Goal: Information Seeking & Learning: Learn about a topic

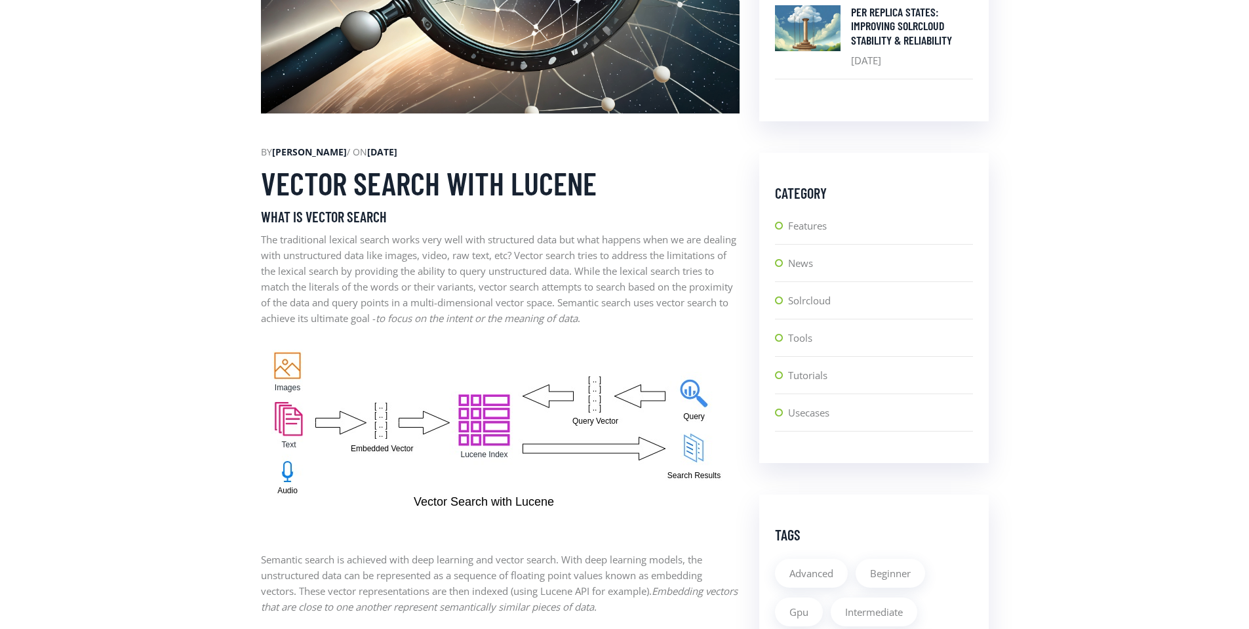
scroll to position [708, 0]
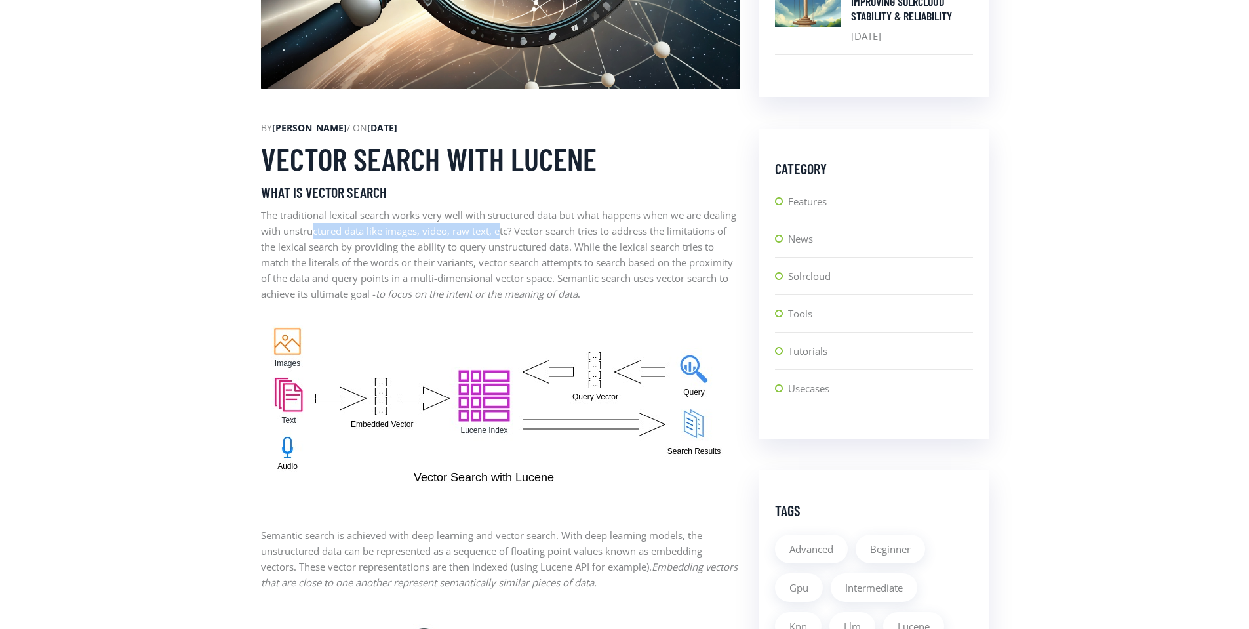
drag, startPoint x: 350, startPoint y: 230, endPoint x: 539, endPoint y: 229, distance: 189.4
click at [539, 229] on p "The traditional lexical search works very well with structured data but what ha…" at bounding box center [500, 254] width 479 height 94
drag, startPoint x: 262, startPoint y: 246, endPoint x: 383, endPoint y: 249, distance: 122.0
click at [377, 247] on p "The traditional lexical search works very well with structured data but what ha…" at bounding box center [500, 254] width 479 height 94
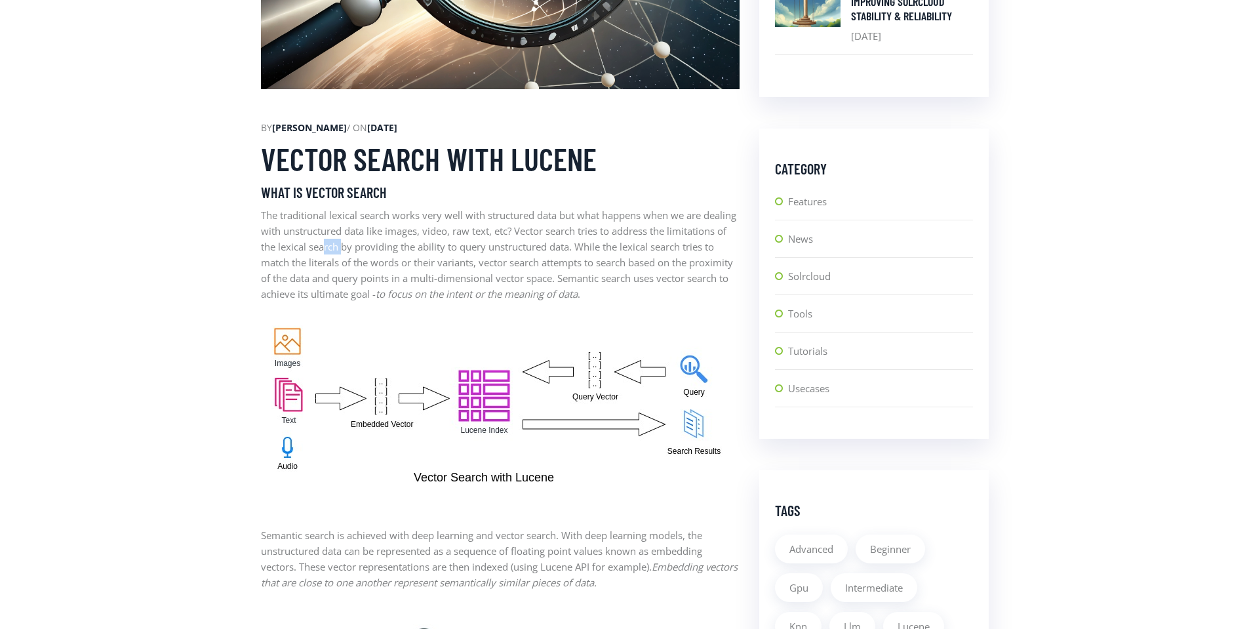
drag, startPoint x: 386, startPoint y: 250, endPoint x: 405, endPoint y: 250, distance: 19.0
click at [405, 250] on p "The traditional lexical search works very well with structured data but what ha…" at bounding box center [500, 254] width 479 height 94
click at [404, 250] on p "The traditional lexical search works very well with structured data but what ha…" at bounding box center [500, 254] width 479 height 94
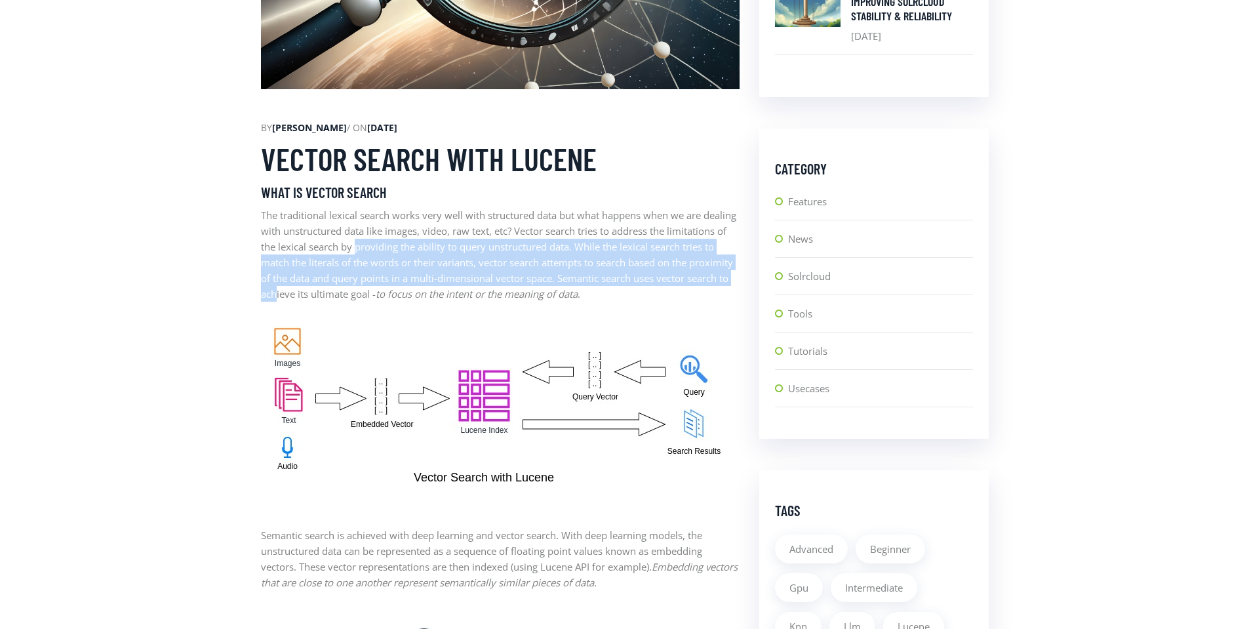
drag, startPoint x: 438, startPoint y: 248, endPoint x: 349, endPoint y: 296, distance: 101.2
click at [349, 296] on p "The traditional lexical search works very well with structured data but what ha…" at bounding box center [500, 254] width 479 height 94
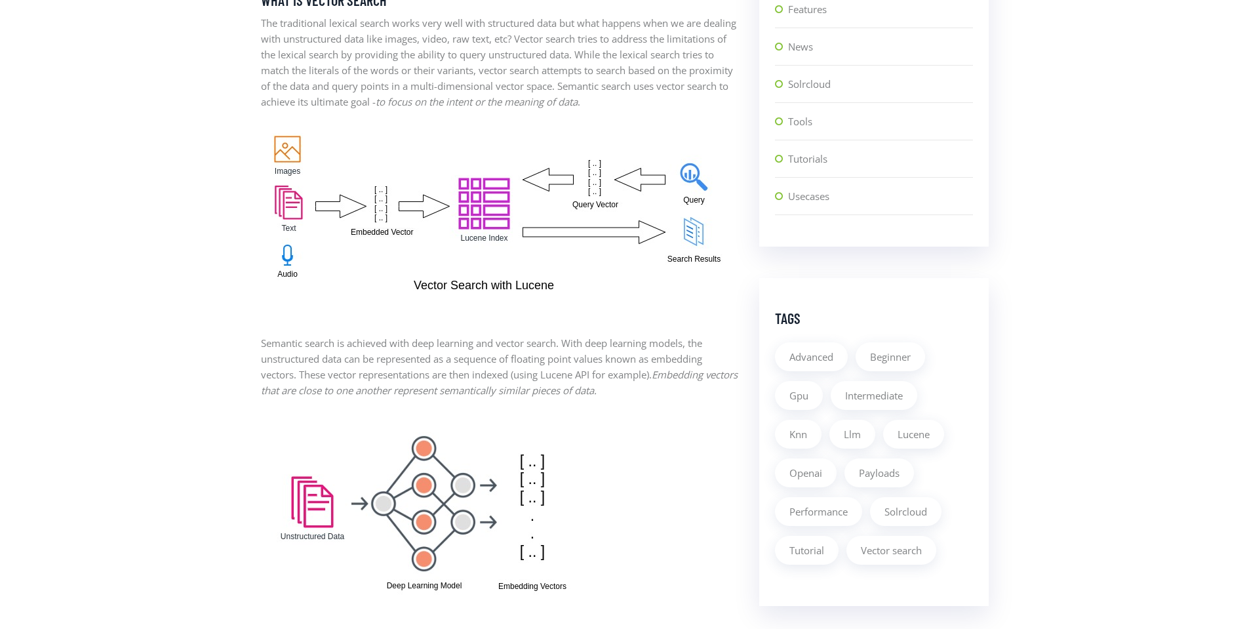
scroll to position [1101, 0]
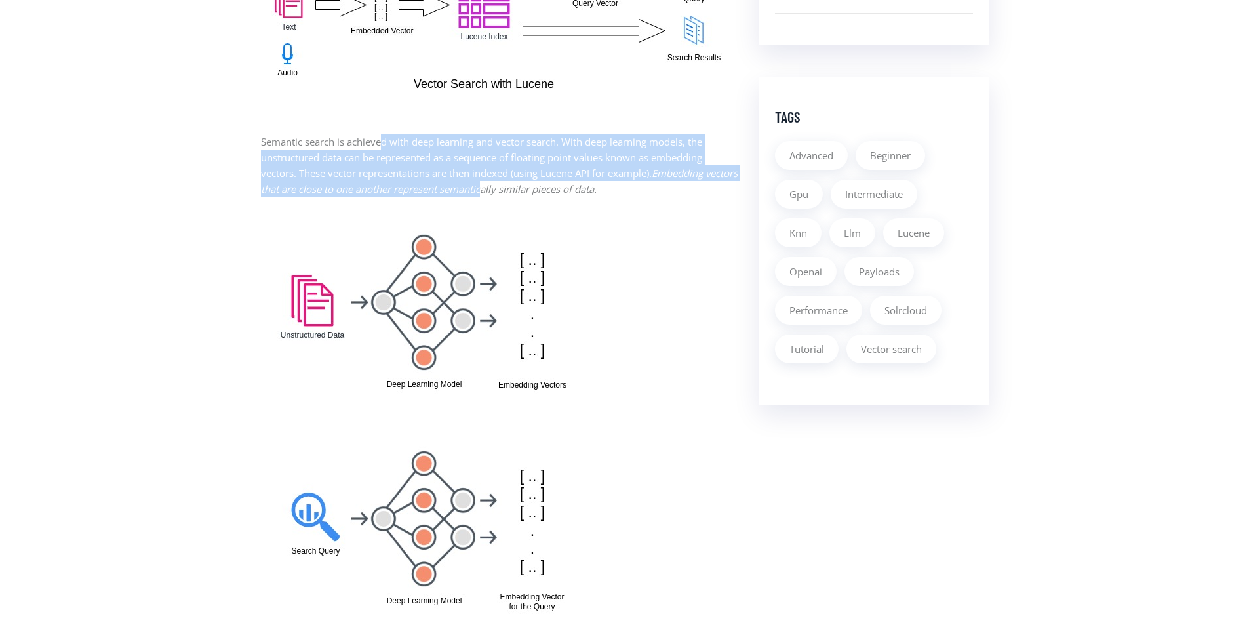
drag, startPoint x: 381, startPoint y: 146, endPoint x: 522, endPoint y: 189, distance: 147.9
click at [522, 189] on p "Semantic search is achieved with deep learning and vector search. With deep lea…" at bounding box center [500, 165] width 479 height 63
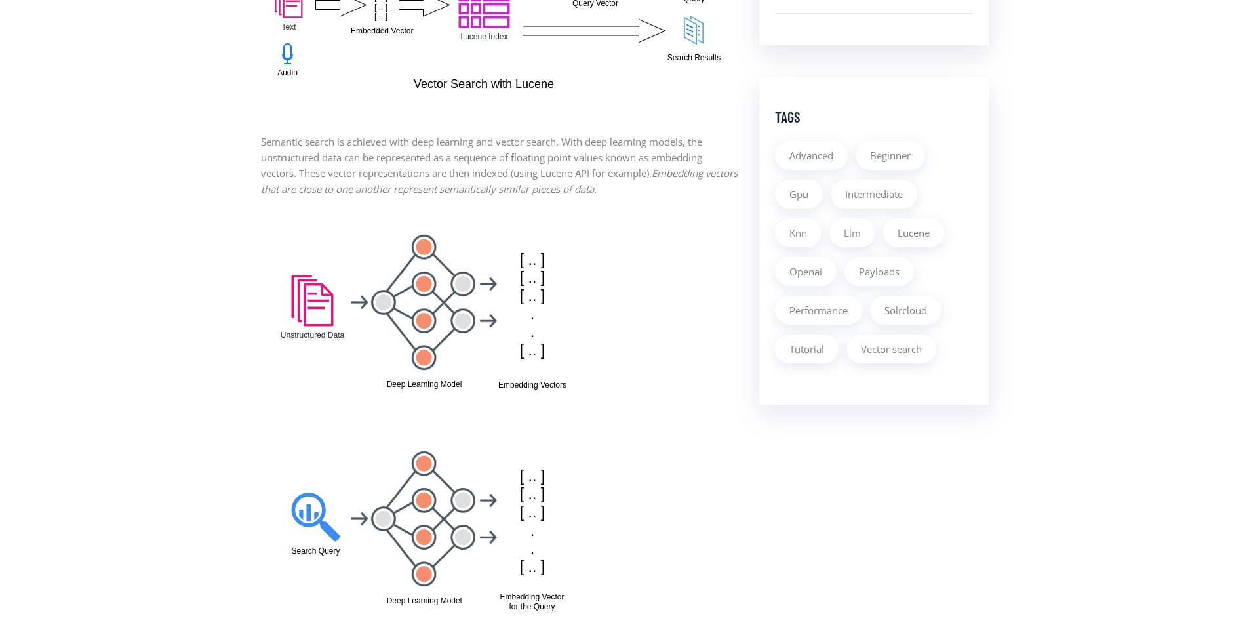
click at [531, 189] on em "Embedding vectors that are close to one another represent semantically similar …" at bounding box center [499, 181] width 477 height 29
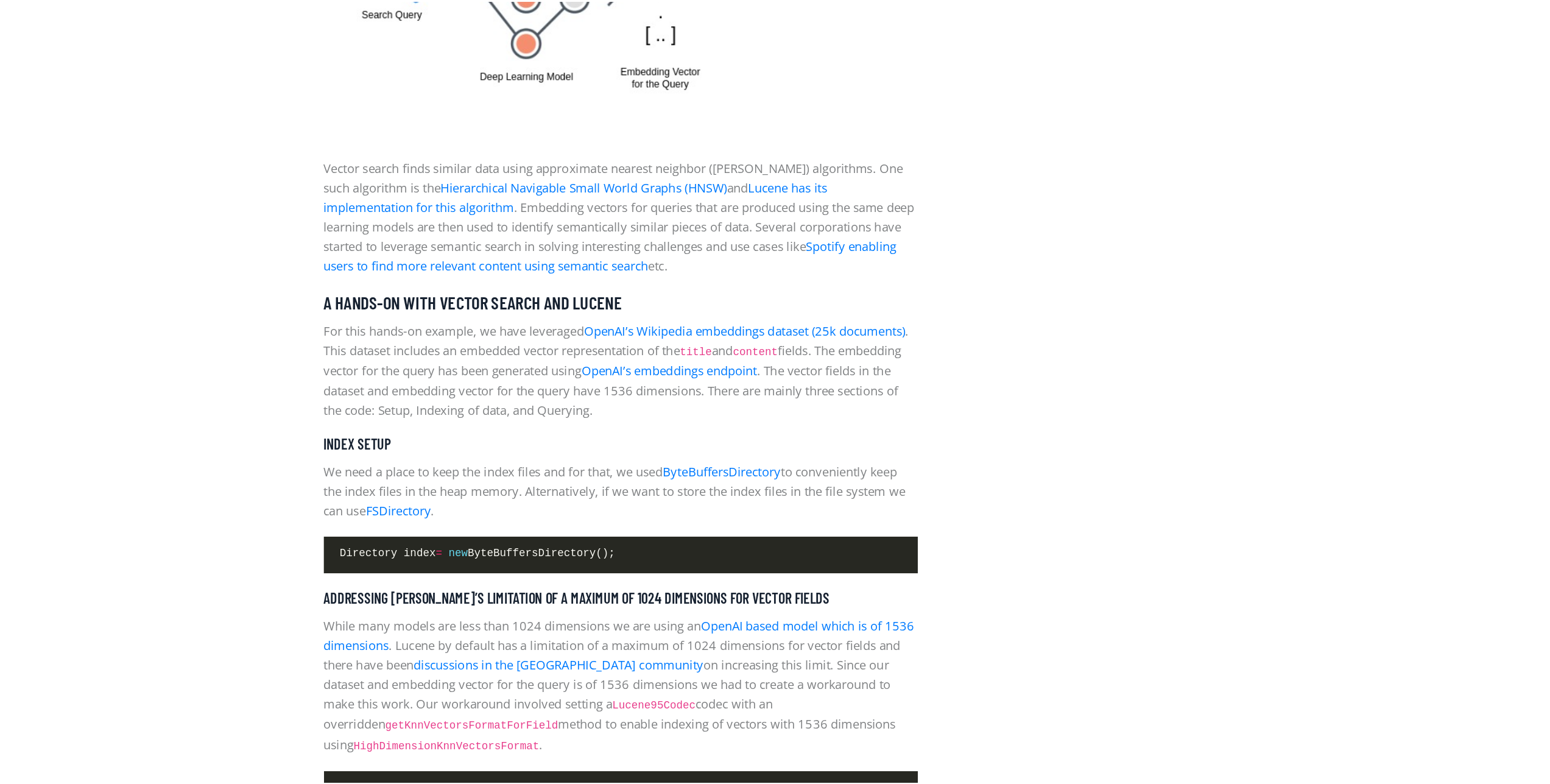
scroll to position [1535, 0]
